Goal: Task Accomplishment & Management: Manage account settings

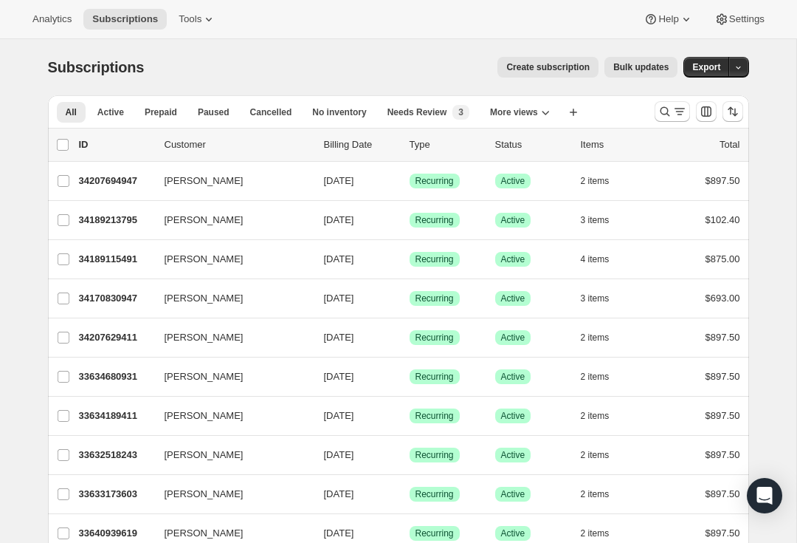
click at [669, 115] on icon "Search and filter results" at bounding box center [665, 111] width 15 height 15
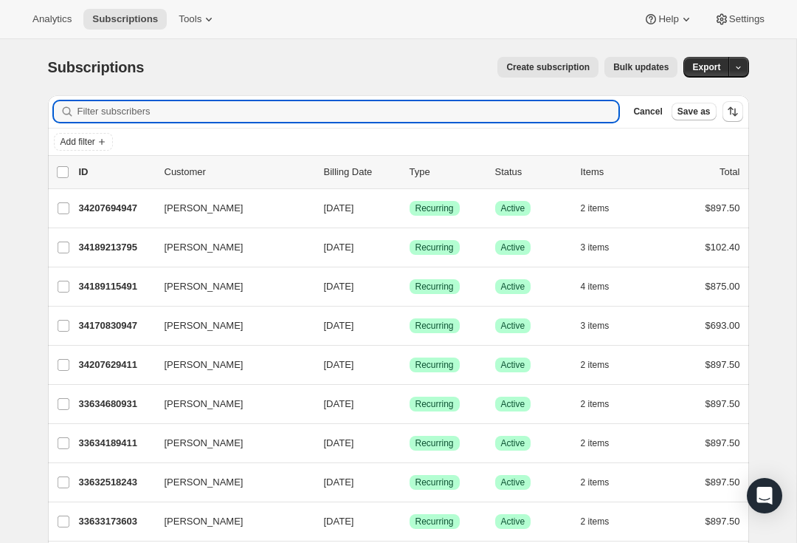
click at [559, 106] on input "Filter subscribers" at bounding box center [349, 111] width 542 height 21
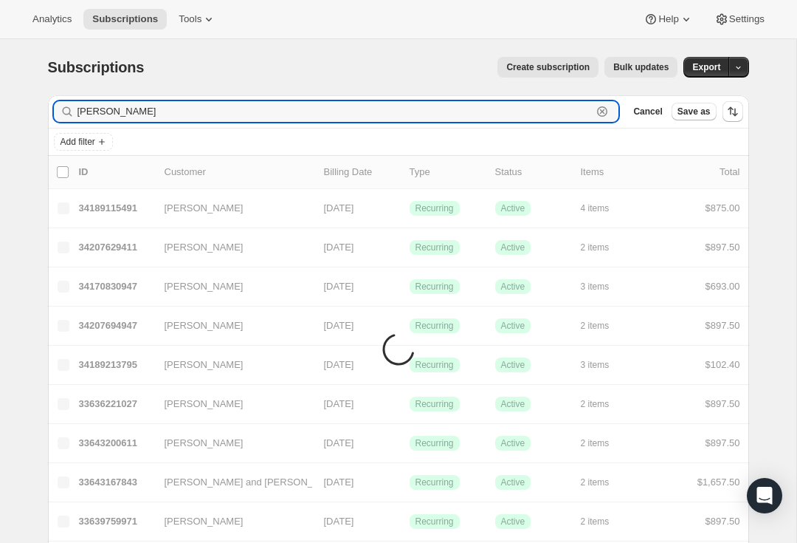
type input "[PERSON_NAME]"
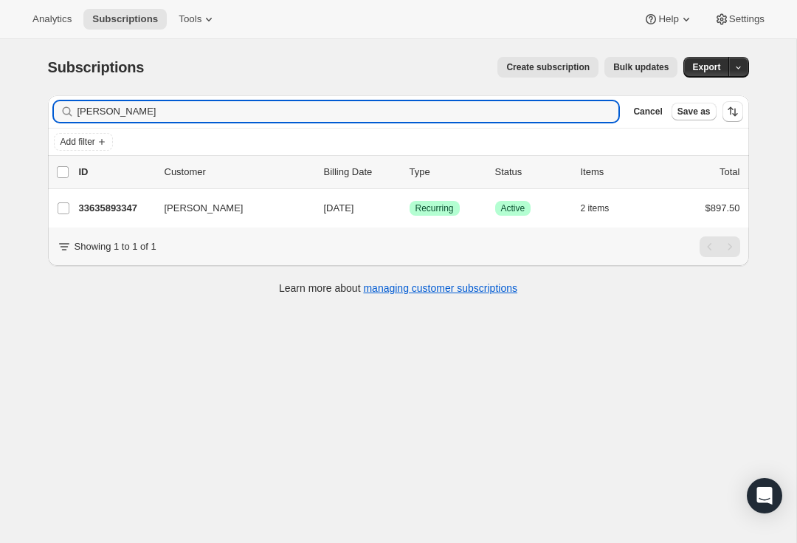
click at [189, 213] on span "[PERSON_NAME]" at bounding box center [204, 208] width 79 height 15
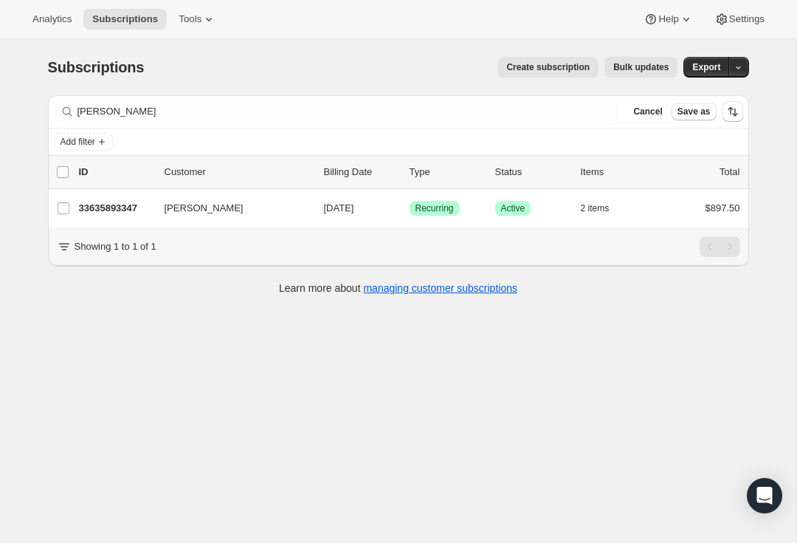
click at [131, 210] on p "33635893347" at bounding box center [116, 208] width 74 height 15
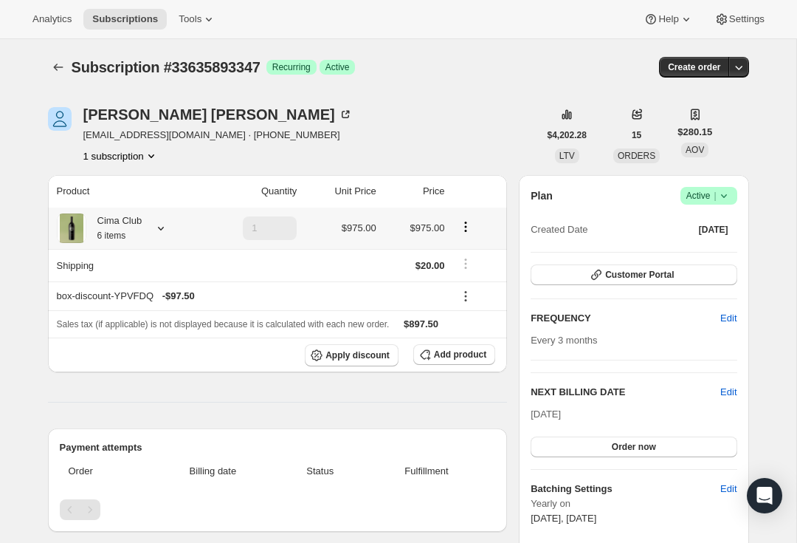
click at [143, 220] on div "Cima Club 6 items" at bounding box center [114, 228] width 56 height 30
click at [727, 191] on icon at bounding box center [724, 195] width 15 height 15
click at [726, 250] on span "Cancel subscription" at bounding box center [704, 249] width 83 height 11
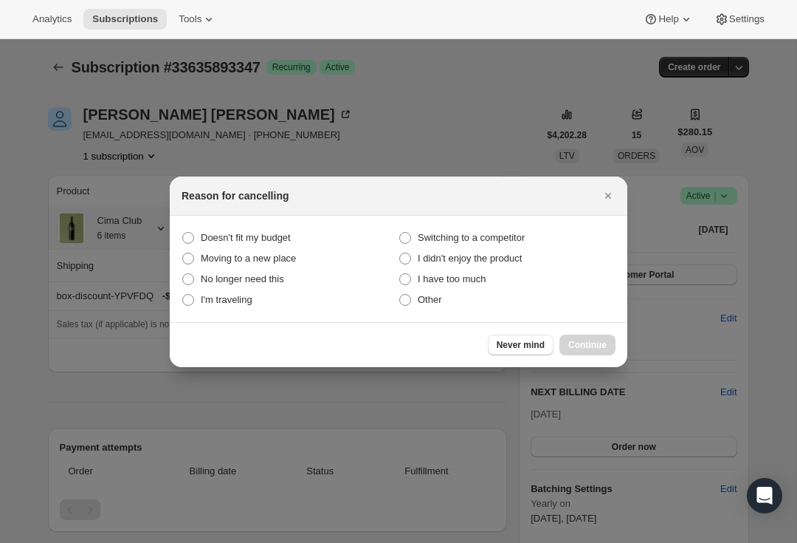
click at [418, 298] on span "Other" at bounding box center [430, 299] width 24 height 11
click at [400, 295] on input "Other" at bounding box center [399, 294] width 1 height 1
radio input "true"
click at [594, 341] on span "Continue" at bounding box center [588, 345] width 38 height 12
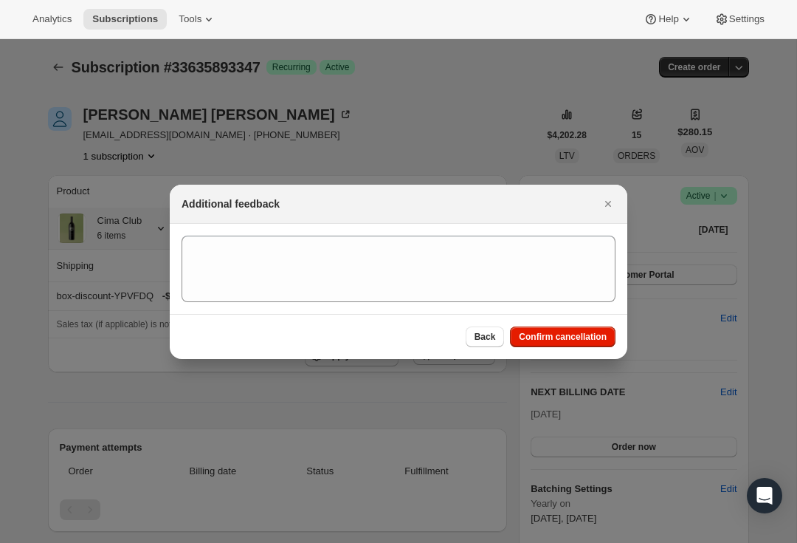
click at [596, 335] on span "Confirm cancellation" at bounding box center [563, 337] width 88 height 12
